Goal: Transaction & Acquisition: Purchase product/service

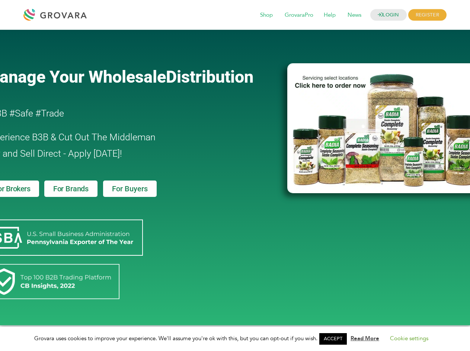
click at [335, 339] on link "ACCEPT" at bounding box center [333, 339] width 28 height 12
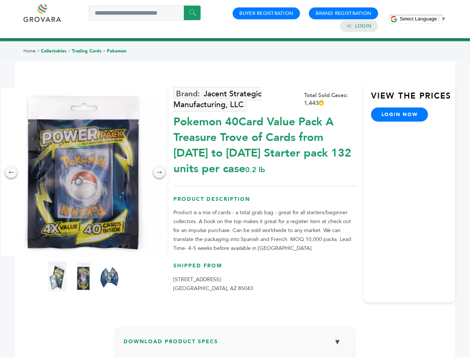
click at [423, 19] on span "Select Language" at bounding box center [418, 19] width 37 height 6
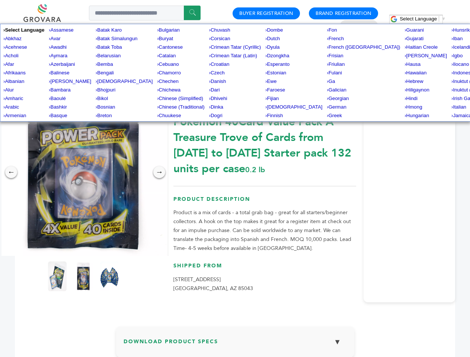
click at [83, 172] on img at bounding box center [83, 172] width 167 height 167
click at [0, 0] on div "×" at bounding box center [0, 0] width 0 height 0
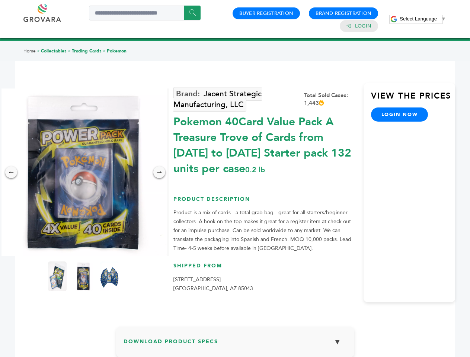
click at [159, 172] on div "→" at bounding box center [159, 172] width 12 height 12
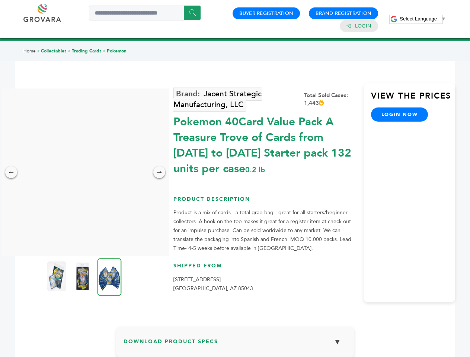
click at [57, 276] on img at bounding box center [56, 277] width 19 height 30
click at [0, 0] on div "×" at bounding box center [0, 0] width 0 height 0
click at [109, 276] on img at bounding box center [109, 277] width 24 height 38
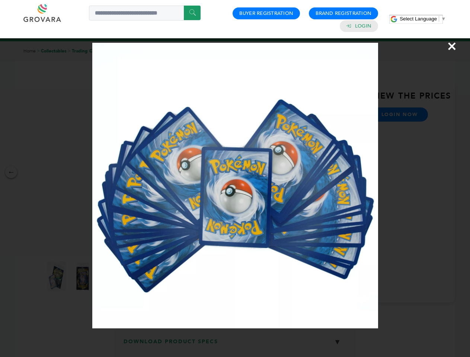
click at [235, 345] on div "×" at bounding box center [235, 178] width 470 height 357
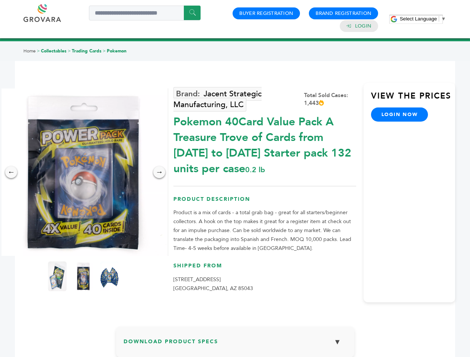
click at [423, 19] on span "Select Language" at bounding box center [418, 19] width 37 height 6
click at [83, 172] on img at bounding box center [83, 172] width 167 height 167
click at [0, 0] on div "×" at bounding box center [0, 0] width 0 height 0
click at [159, 172] on div "→" at bounding box center [159, 172] width 12 height 12
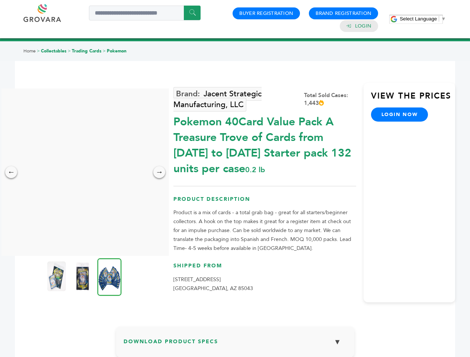
click at [57, 276] on img at bounding box center [56, 277] width 19 height 30
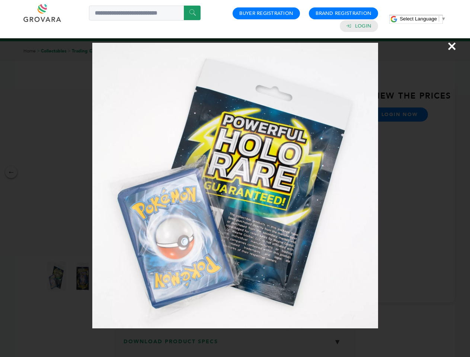
click at [83, 276] on div "×" at bounding box center [235, 178] width 470 height 357
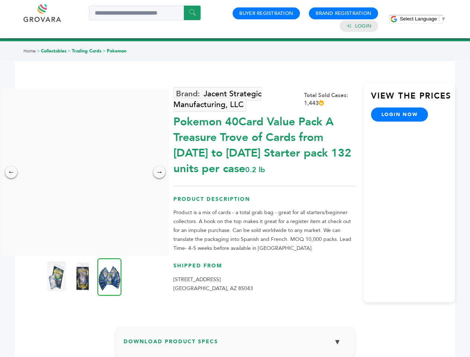
click at [109, 276] on img at bounding box center [109, 277] width 24 height 38
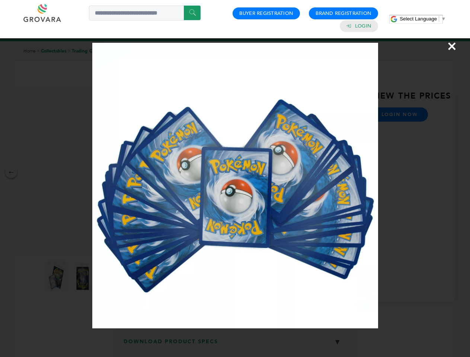
click at [235, 345] on div "×" at bounding box center [235, 178] width 470 height 357
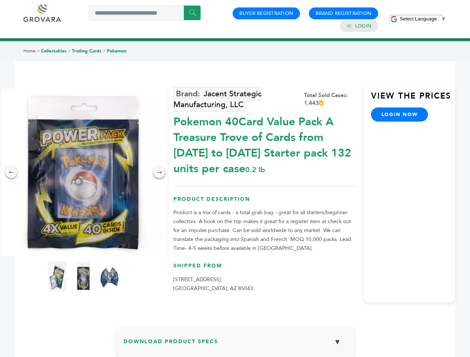
click at [423, 19] on span "Select Language" at bounding box center [418, 19] width 37 height 6
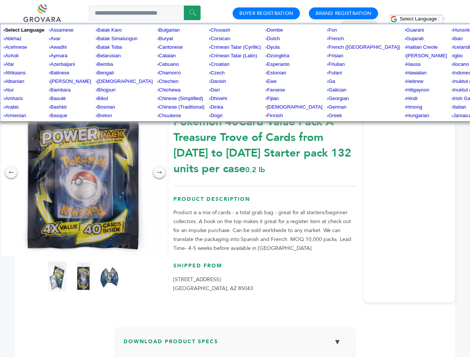
click at [83, 172] on img at bounding box center [83, 172] width 167 height 167
click at [0, 0] on div "×" at bounding box center [0, 0] width 0 height 0
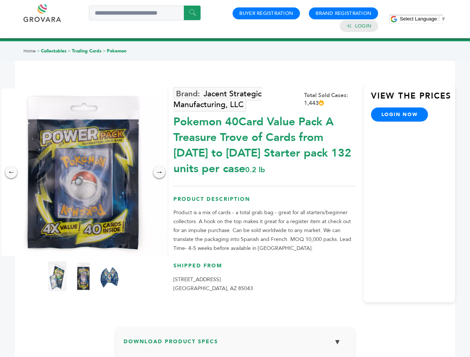
click at [159, 172] on div "→" at bounding box center [159, 172] width 12 height 12
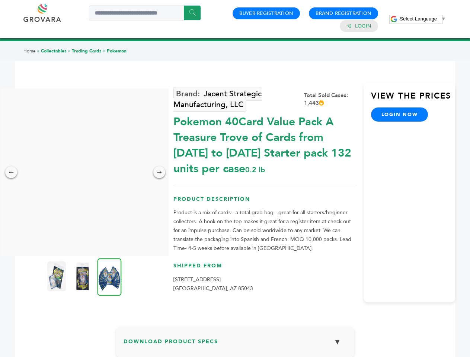
click at [57, 276] on img at bounding box center [56, 277] width 19 height 30
click at [0, 0] on div "×" at bounding box center [0, 0] width 0 height 0
click at [109, 276] on img at bounding box center [109, 277] width 24 height 38
click at [0, 0] on div "×" at bounding box center [0, 0] width 0 height 0
